Goal: Information Seeking & Learning: Learn about a topic

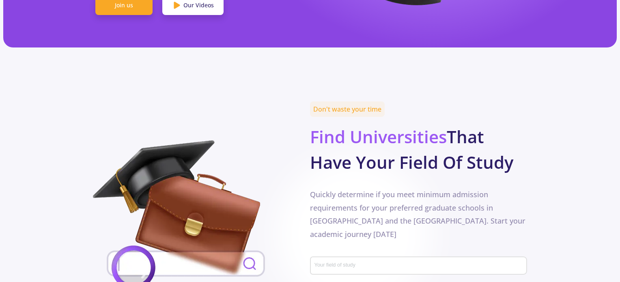
scroll to position [389, 0]
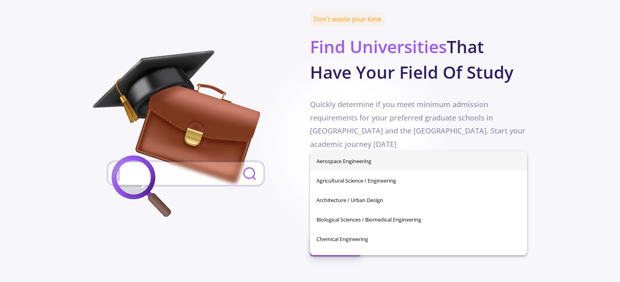
click at [342, 172] on input "Your field of study" at bounding box center [419, 175] width 211 height 7
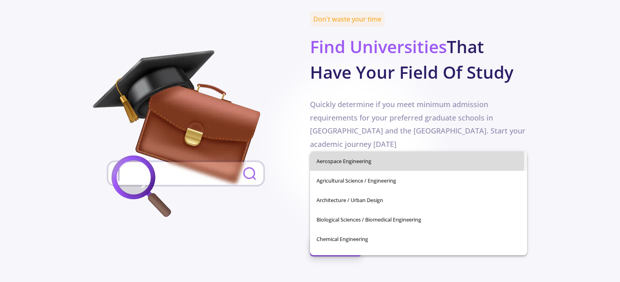
click at [333, 159] on span "Aerospace Engineering" at bounding box center [418, 160] width 204 height 19
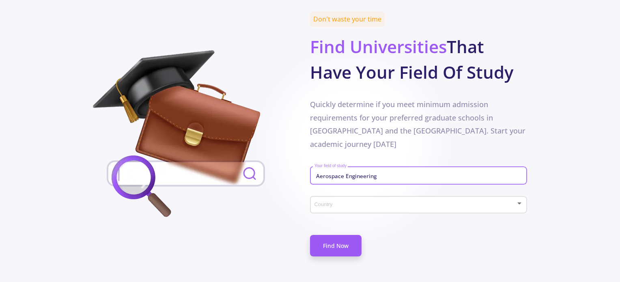
click at [333, 202] on span at bounding box center [416, 205] width 200 height 6
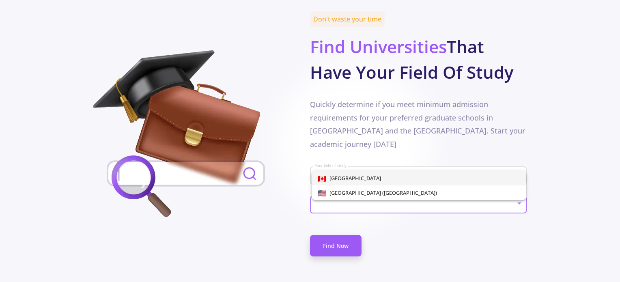
scroll to position [419, 0]
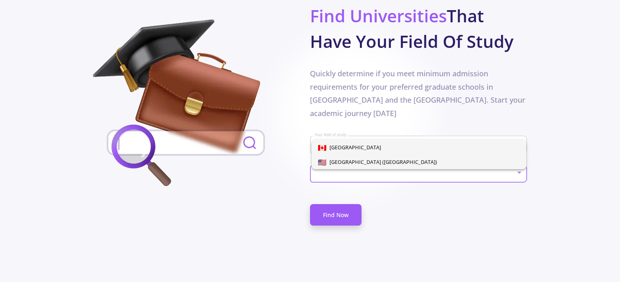
click at [357, 163] on span "[GEOGRAPHIC_DATA] ([GEOGRAPHIC_DATA])" at bounding box center [381, 161] width 111 height 7
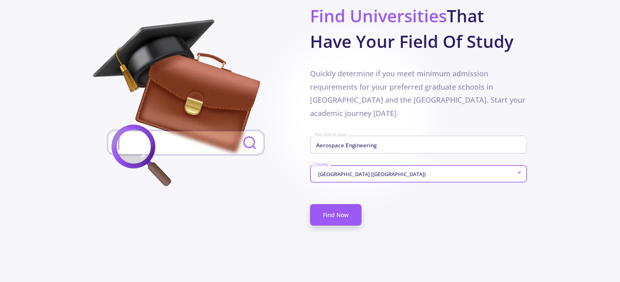
click at [362, 133] on div "Aerospace Engineering Your field of study" at bounding box center [418, 143] width 209 height 21
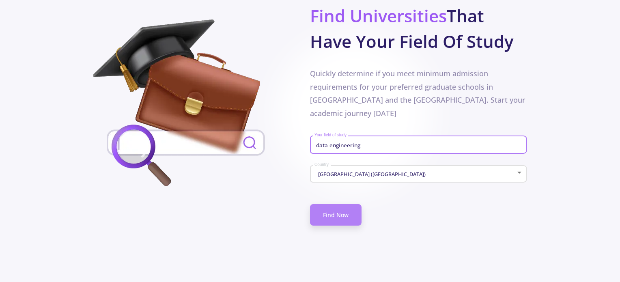
type input "data engineering"
click at [330, 204] on link "Find Now" at bounding box center [336, 214] width 52 height 21
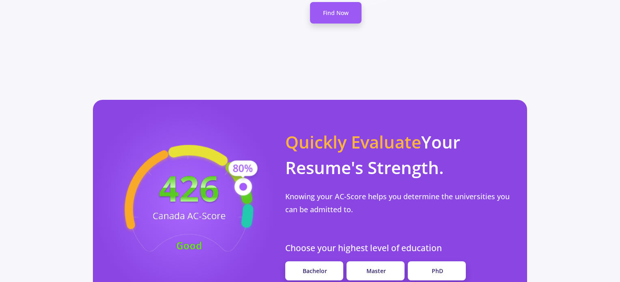
scroll to position [621, 0]
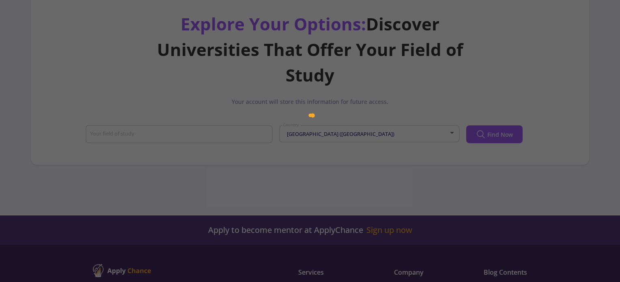
scroll to position [66, 0]
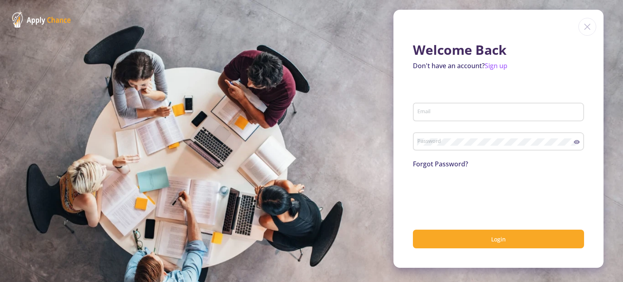
click at [449, 114] on input "Email" at bounding box center [499, 112] width 165 height 7
type input "[EMAIL_ADDRESS][DOMAIN_NAME]"
click at [501, 67] on link "Sign up" at bounding box center [496, 65] width 23 height 9
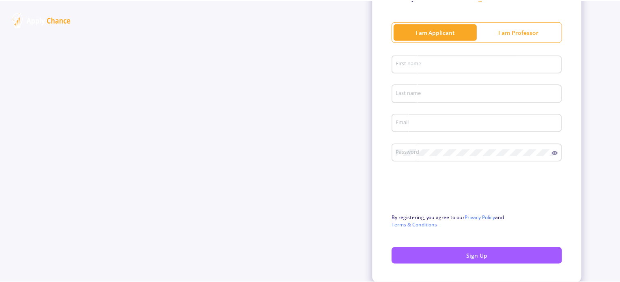
scroll to position [84, 0]
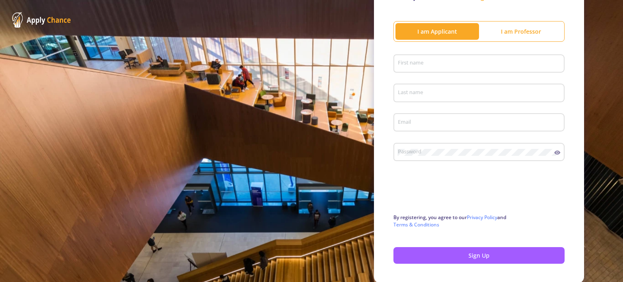
click at [426, 69] on div "First name" at bounding box center [478, 62] width 163 height 21
click at [416, 66] on input "First name" at bounding box center [479, 63] width 165 height 7
type input "Paluk"
type input "[PERSON_NAME]"
click at [442, 117] on div "[EMAIL_ADDRESS][DOMAIN_NAME] Email" at bounding box center [478, 120] width 163 height 21
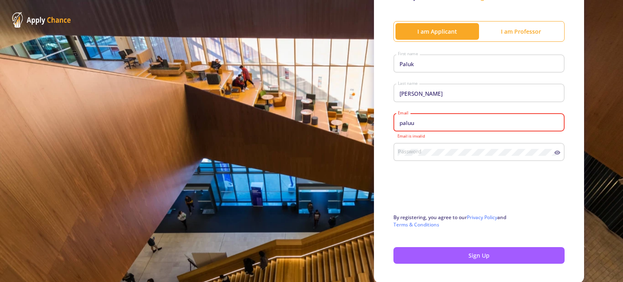
type input "[EMAIL_ADDRESS][DOMAIN_NAME]"
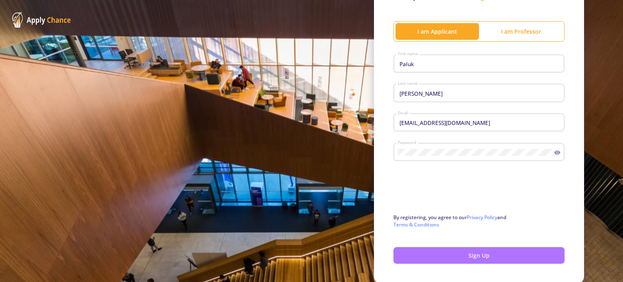
click at [443, 254] on button "Sign Up" at bounding box center [478, 255] width 171 height 17
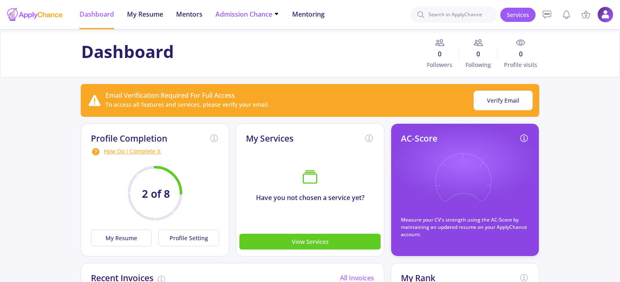
click at [251, 13] on span "Admission Chance" at bounding box center [247, 14] width 64 height 10
click at [253, 51] on link "Only My Chance of Admission" at bounding box center [263, 56] width 96 height 15
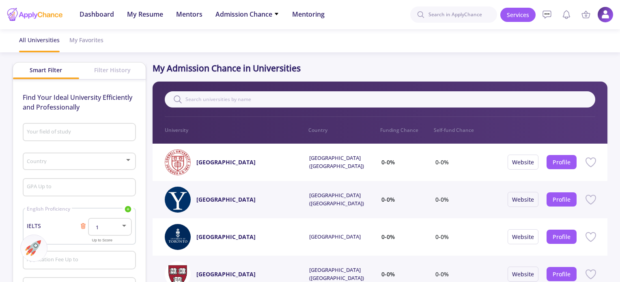
click at [107, 133] on input "Your field of study" at bounding box center [79, 132] width 107 height 7
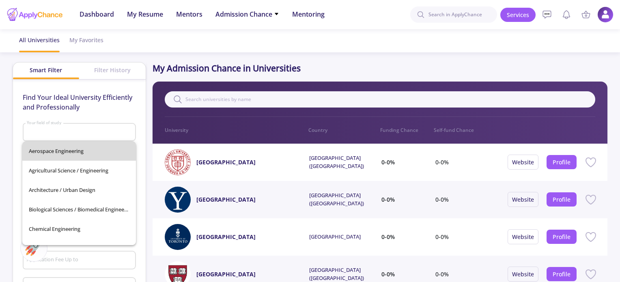
click at [97, 146] on span "Aerospace Engineering" at bounding box center [79, 150] width 101 height 19
type input "Aerospace Engineering"
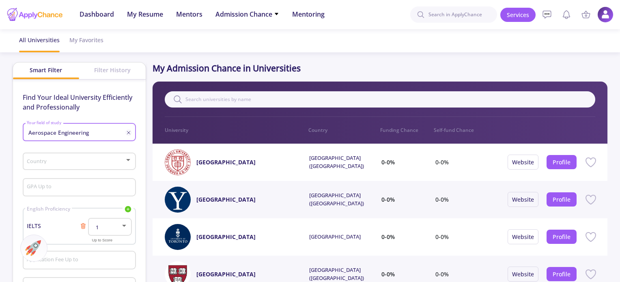
click at [89, 158] on div "Country" at bounding box center [78, 160] width 105 height 20
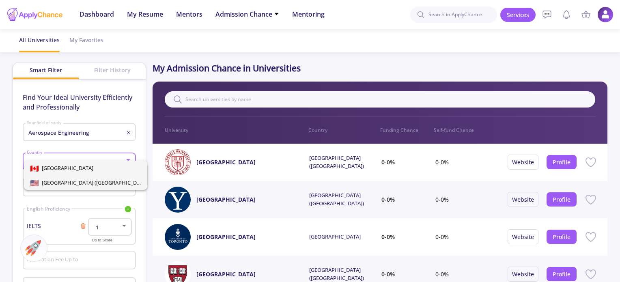
click at [87, 181] on span "[GEOGRAPHIC_DATA] ([GEOGRAPHIC_DATA])" at bounding box center [94, 182] width 111 height 7
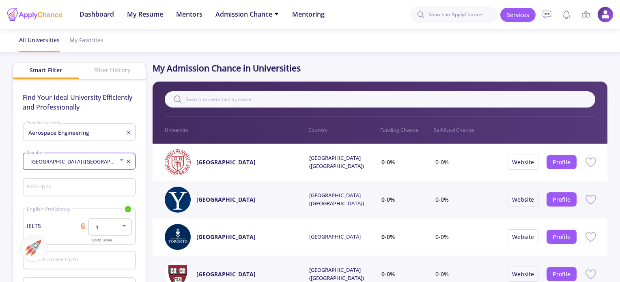
click at [91, 185] on input "GPA Up to" at bounding box center [79, 187] width 107 height 7
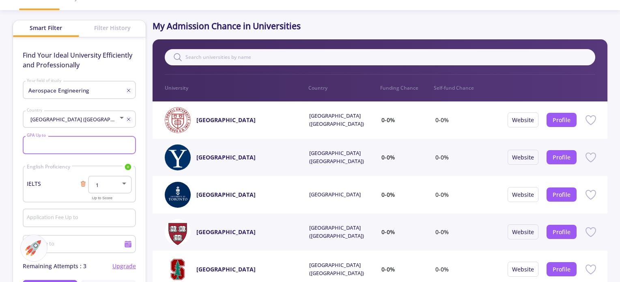
scroll to position [42, 0]
type input "3"
click at [59, 164] on span "English Proficiency" at bounding box center [48, 166] width 47 height 7
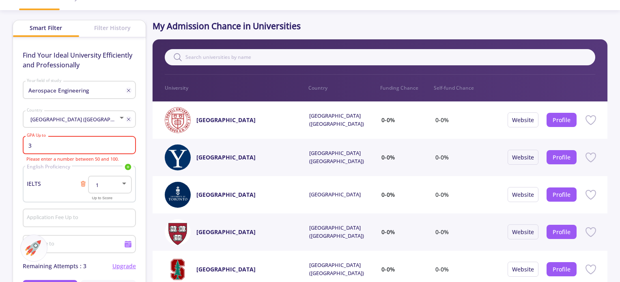
click at [75, 144] on input "3" at bounding box center [79, 145] width 107 height 7
drag, startPoint x: 75, startPoint y: 144, endPoint x: 11, endPoint y: 147, distance: 64.2
click at [11, 147] on app-admission-chance "All Universities My Favorites Smart Filter Filter History Find Your Ideal Unive…" at bounding box center [310, 271] width 620 height 568
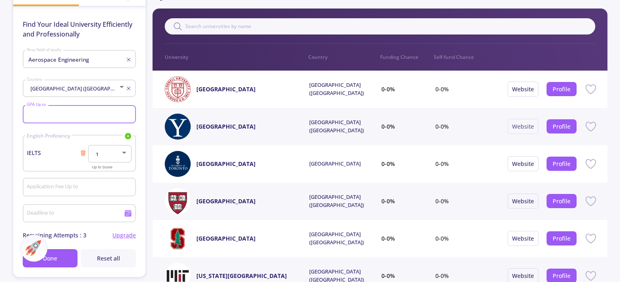
scroll to position [73, 0]
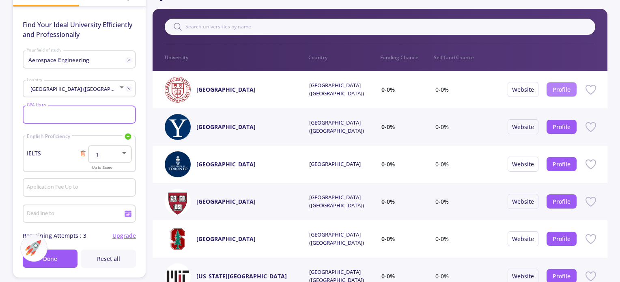
click at [557, 89] on link "Profile" at bounding box center [561, 90] width 18 height 8
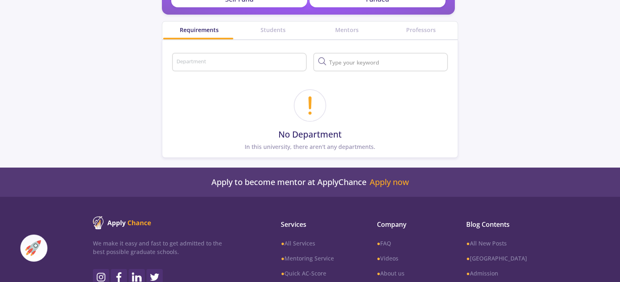
scroll to position [234, 0]
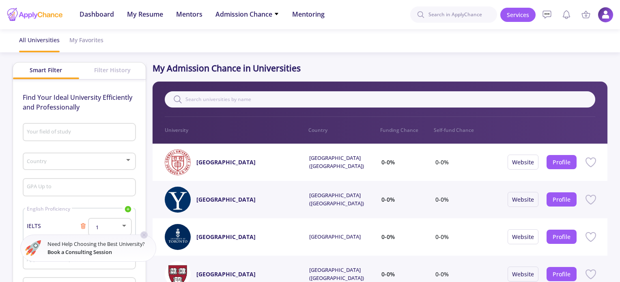
click at [607, 17] on img at bounding box center [605, 15] width 16 height 16
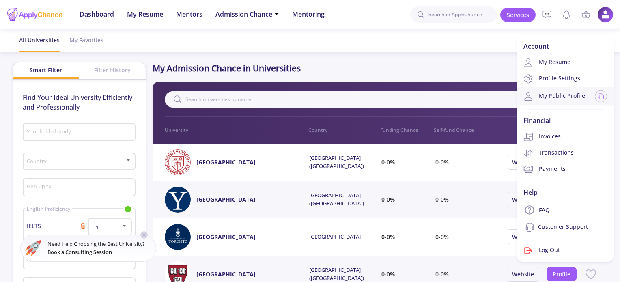
click at [574, 94] on link "My Public Profile" at bounding box center [554, 96] width 62 height 10
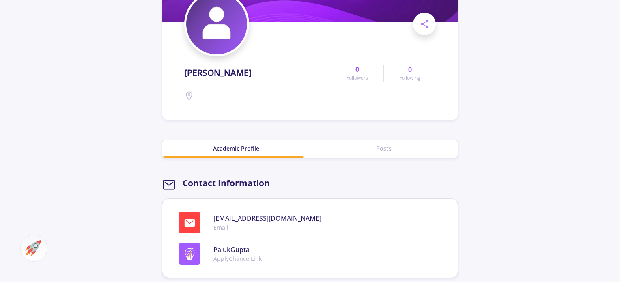
scroll to position [99, 0]
click at [239, 250] on span "PalukGupta" at bounding box center [237, 250] width 49 height 10
click at [187, 256] on img at bounding box center [190, 254] width 12 height 12
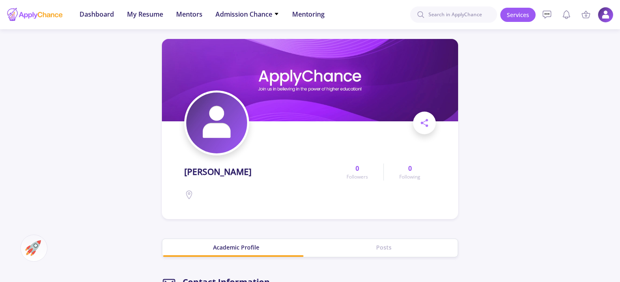
drag, startPoint x: 597, startPoint y: 17, endPoint x: 606, endPoint y: 13, distance: 9.8
click at [606, 13] on ul "Services My Cart Empty Your Cart Is Empty Add your service to the cart right no…" at bounding box center [556, 14] width 113 height 29
click at [606, 13] on img at bounding box center [605, 15] width 16 height 16
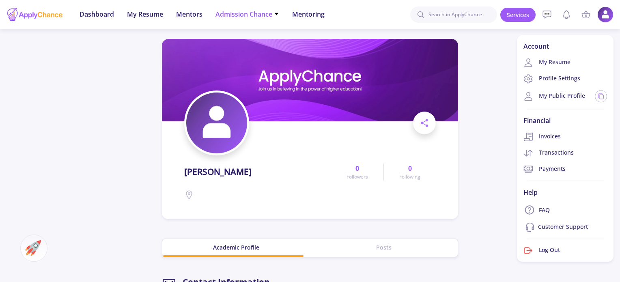
click at [251, 16] on span "Admission Chance" at bounding box center [247, 14] width 64 height 10
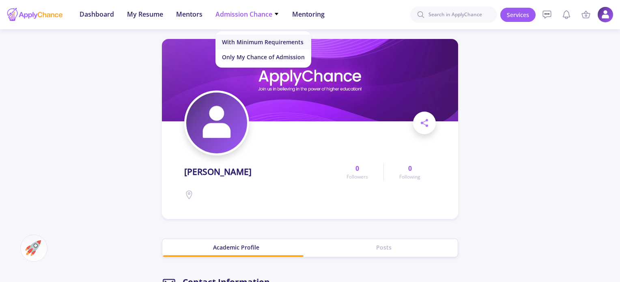
click at [250, 37] on link "With Minimum Requirements" at bounding box center [263, 41] width 96 height 15
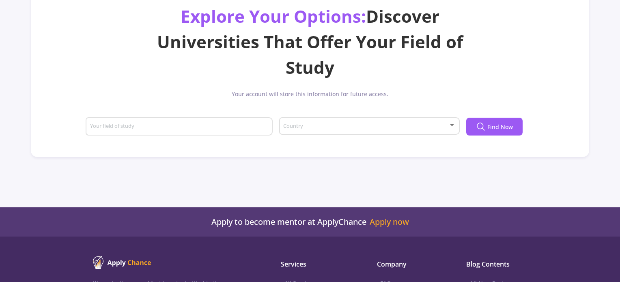
scroll to position [78, 0]
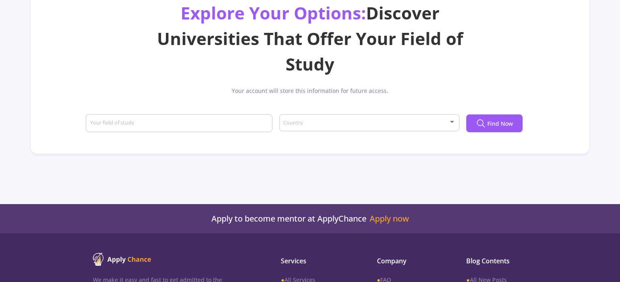
click at [230, 124] on input "Your field of study" at bounding box center [180, 123] width 181 height 7
type input "d"
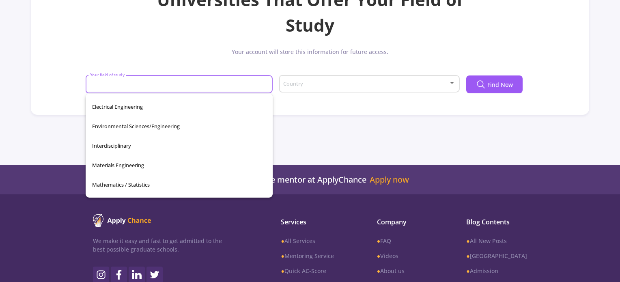
scroll to position [115, 0]
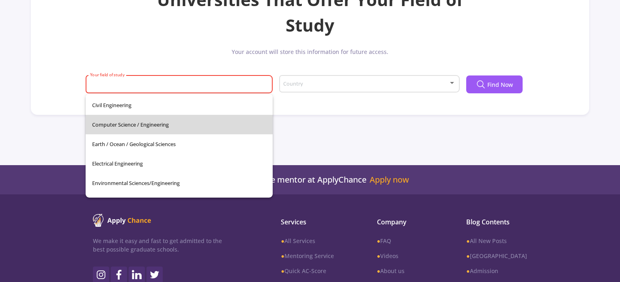
click at [209, 127] on span "Computer Science / Engineering" at bounding box center [179, 124] width 174 height 19
type input "Computer Science / Engineering"
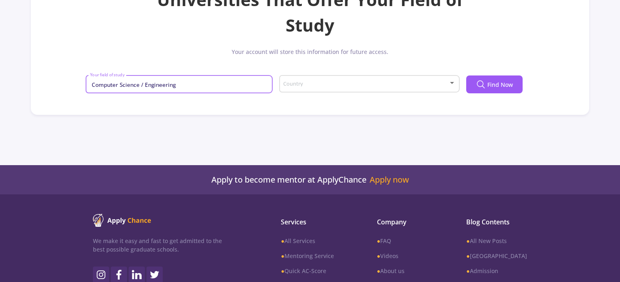
click at [322, 91] on div "Country" at bounding box center [369, 82] width 173 height 20
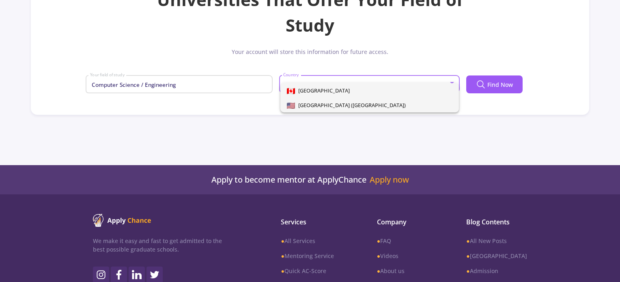
click at [310, 107] on span "[GEOGRAPHIC_DATA] ([GEOGRAPHIC_DATA])" at bounding box center [350, 104] width 111 height 7
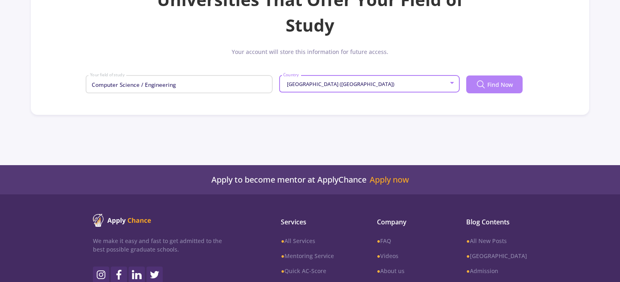
click at [487, 82] on span "Find Now" at bounding box center [500, 84] width 26 height 9
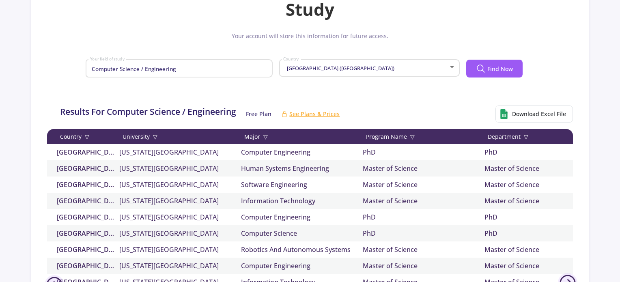
scroll to position [211, 0]
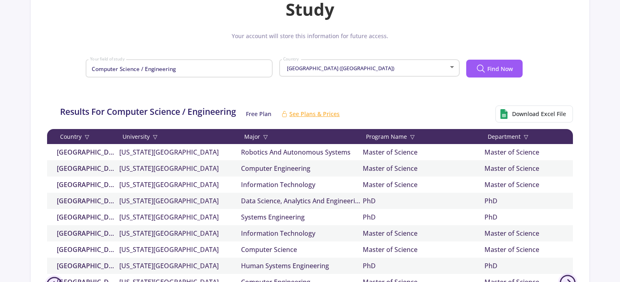
click at [520, 134] on div "Department ▽" at bounding box center [545, 136] width 122 height 9
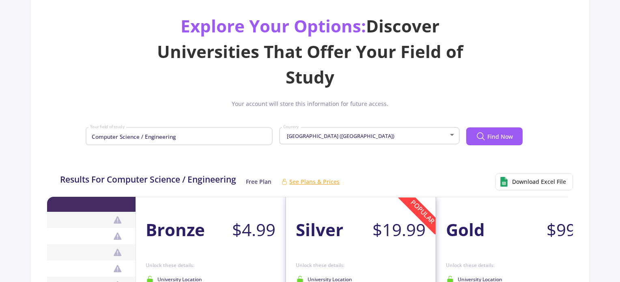
scroll to position [0, 0]
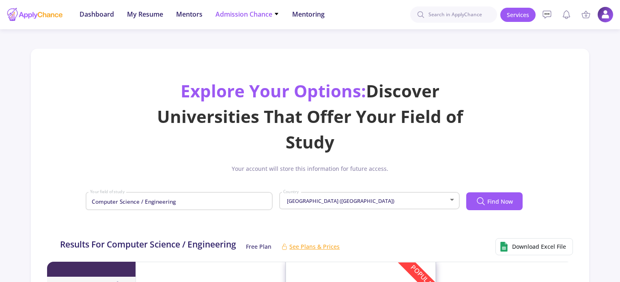
click at [267, 15] on span "Admission Chance" at bounding box center [247, 14] width 64 height 10
click at [268, 54] on link "Only My Chance of Admission" at bounding box center [263, 56] width 96 height 15
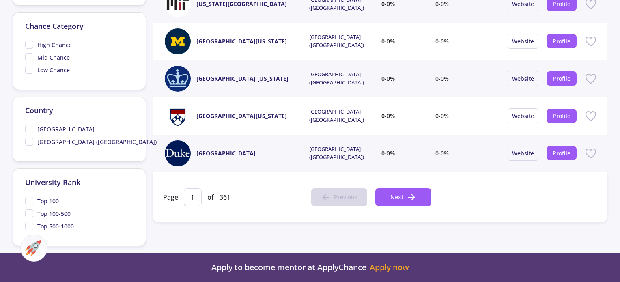
scroll to position [348, 0]
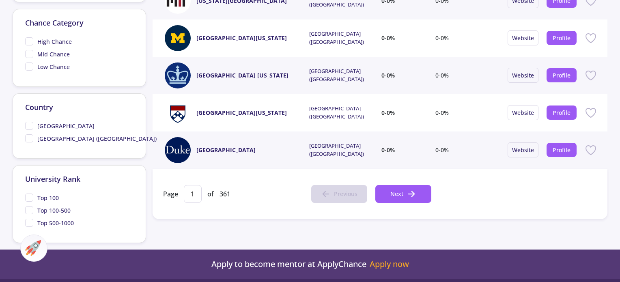
click at [28, 39] on span "High Chance" at bounding box center [48, 41] width 47 height 9
click at [28, 39] on input "High Chance" at bounding box center [27, 39] width 5 height 5
checkbox input "true"
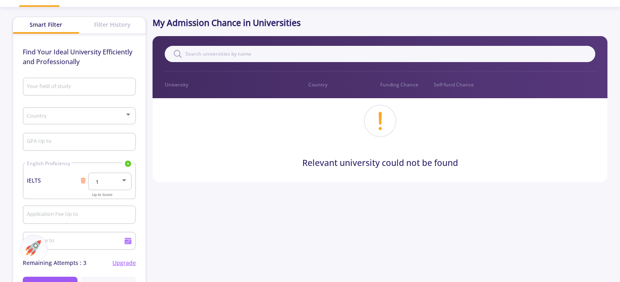
scroll to position [45, 0]
click at [90, 142] on input "GPA Up to" at bounding box center [79, 142] width 107 height 7
